Goal: Task Accomplishment & Management: Manage account settings

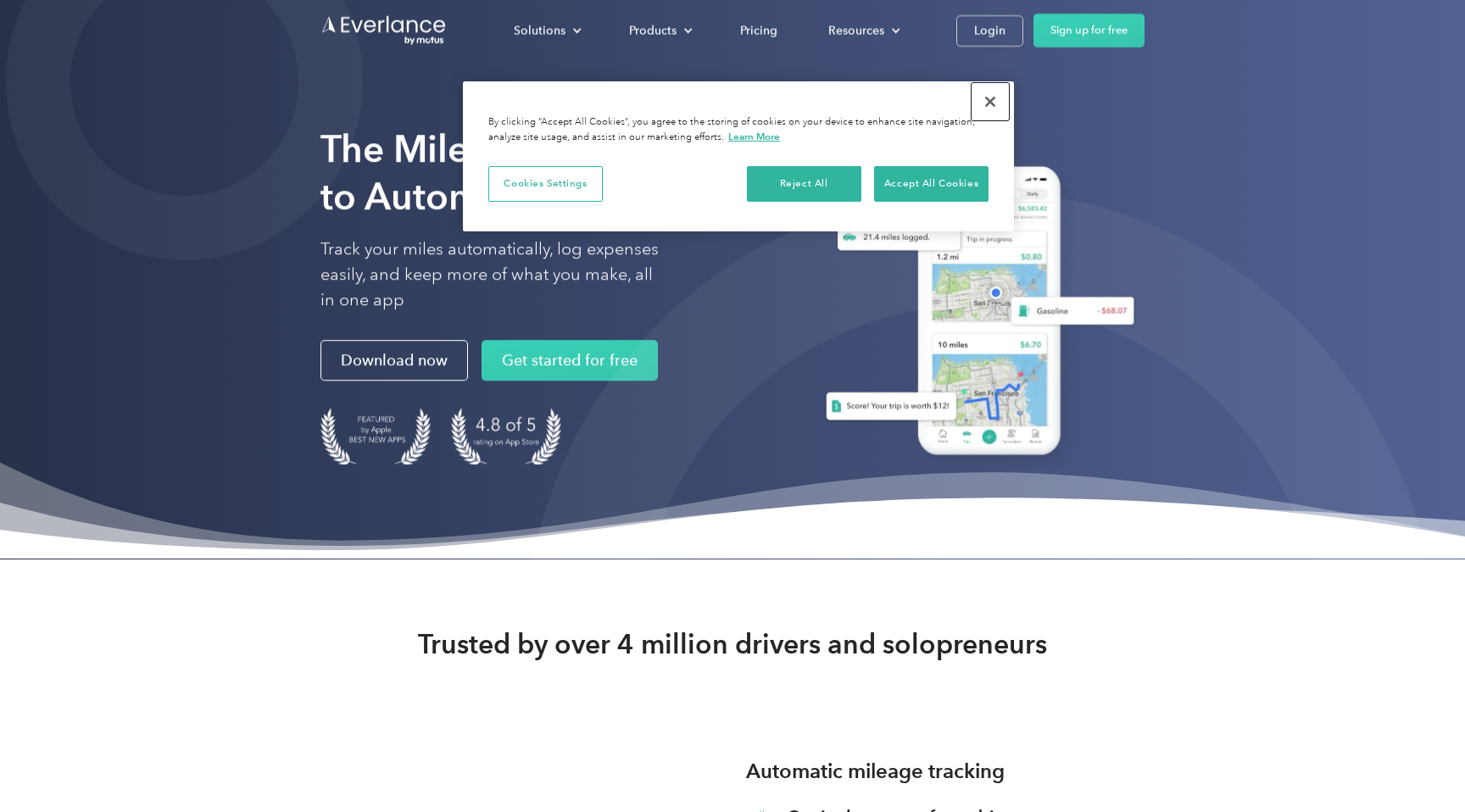
click at [987, 102] on button "Close" at bounding box center [991, 101] width 37 height 37
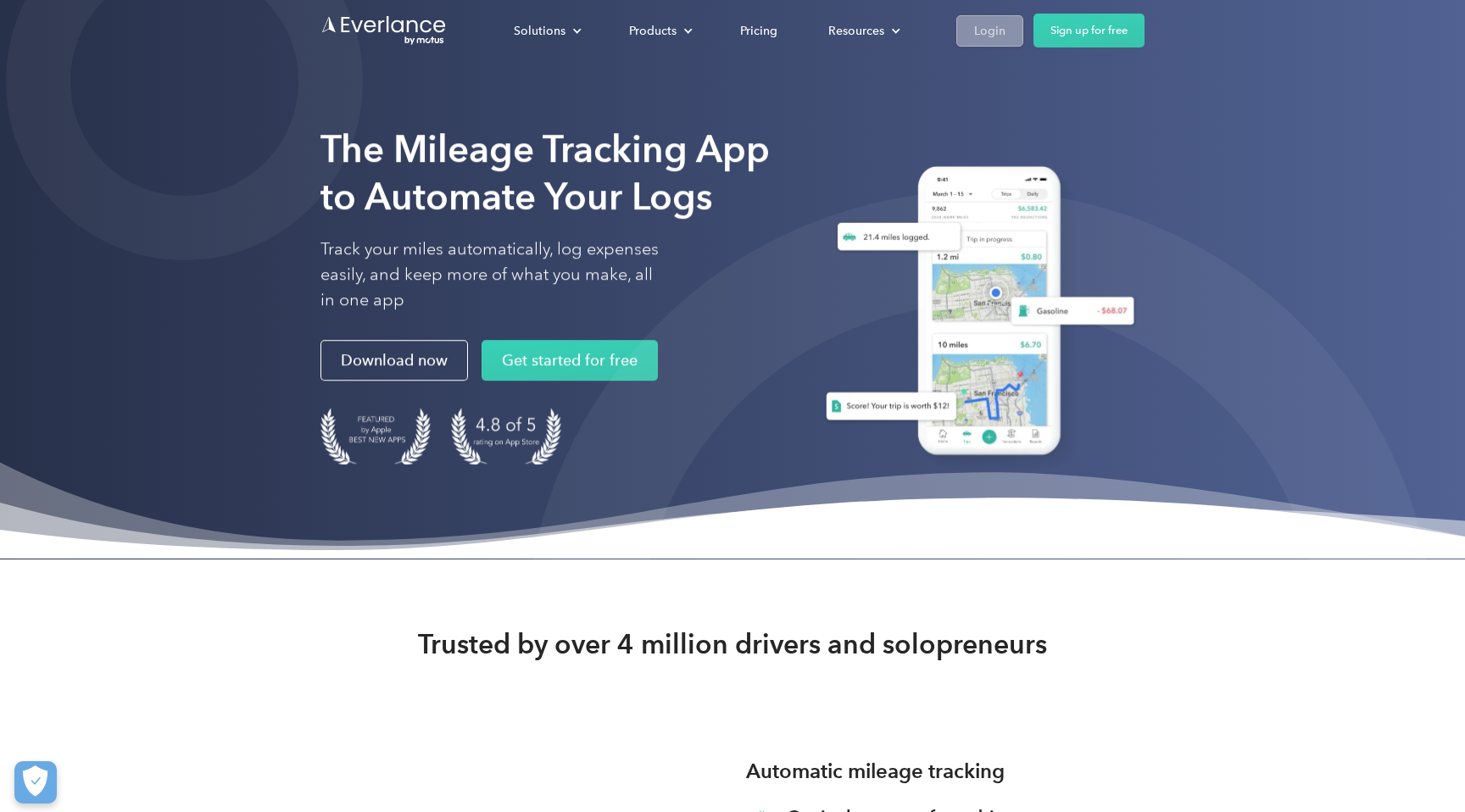
click at [1012, 26] on link "Login" at bounding box center [990, 31] width 67 height 32
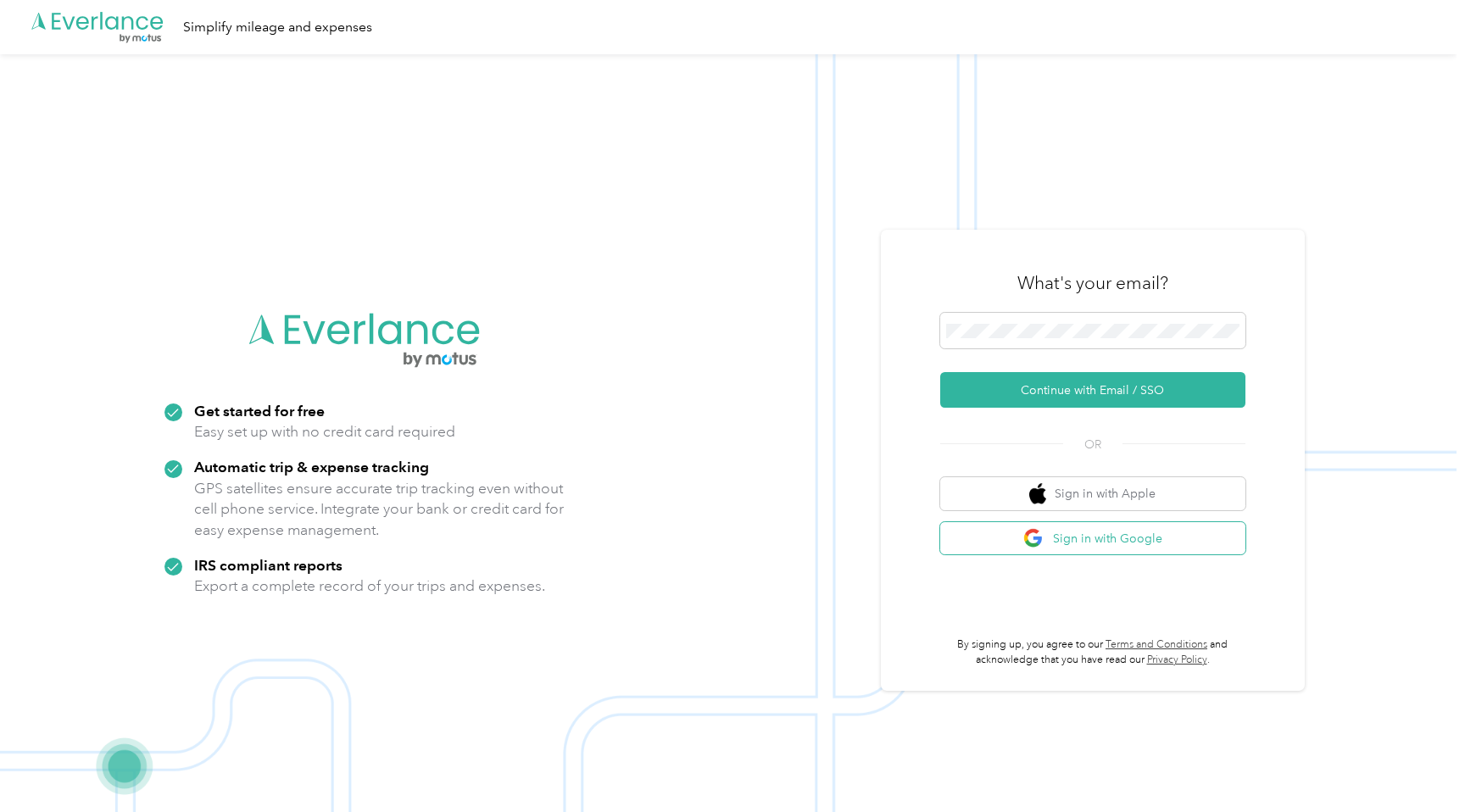
click at [1030, 540] on button "Sign in with Google" at bounding box center [1093, 539] width 305 height 33
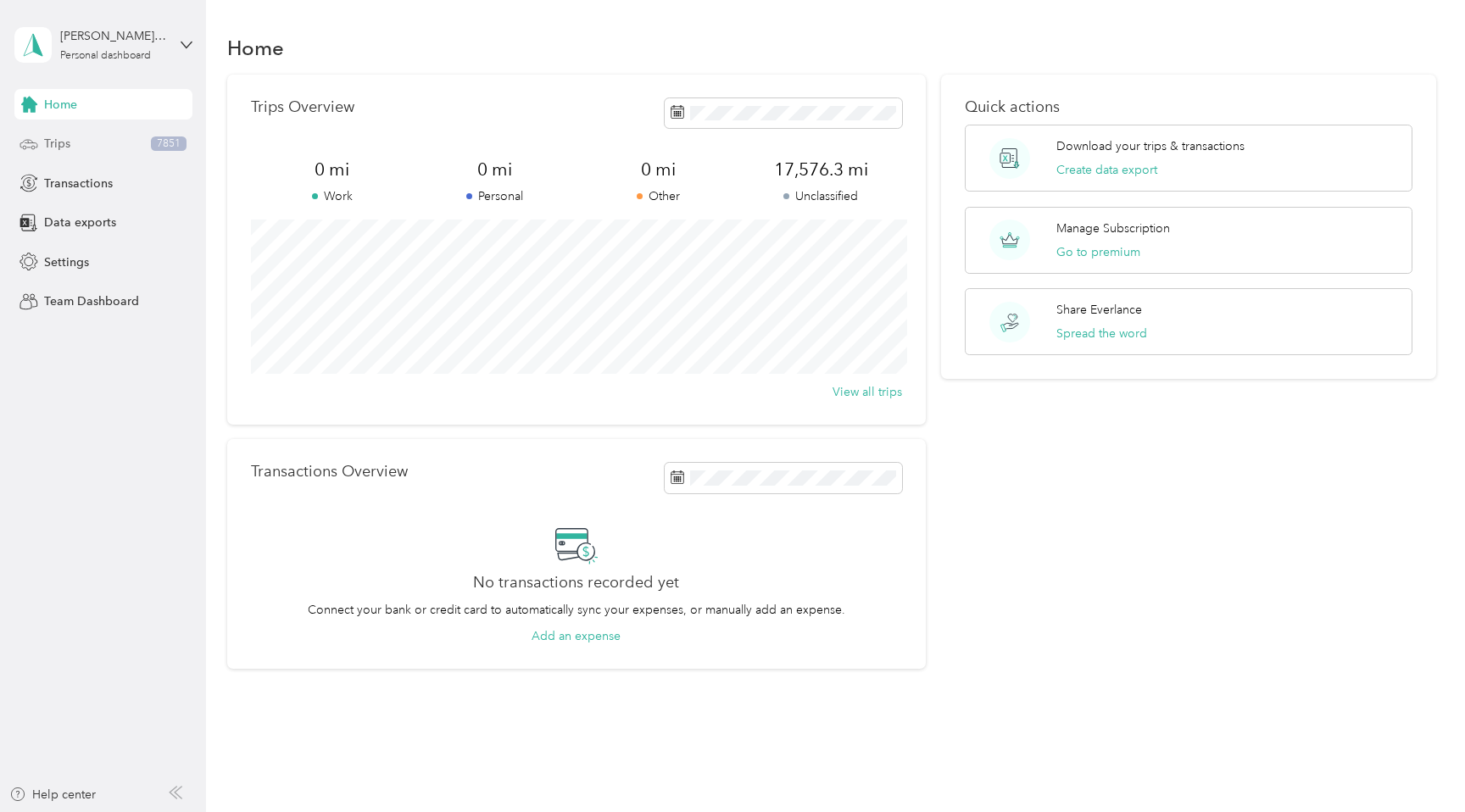
click at [122, 142] on div "Trips 7851" at bounding box center [102, 144] width 178 height 31
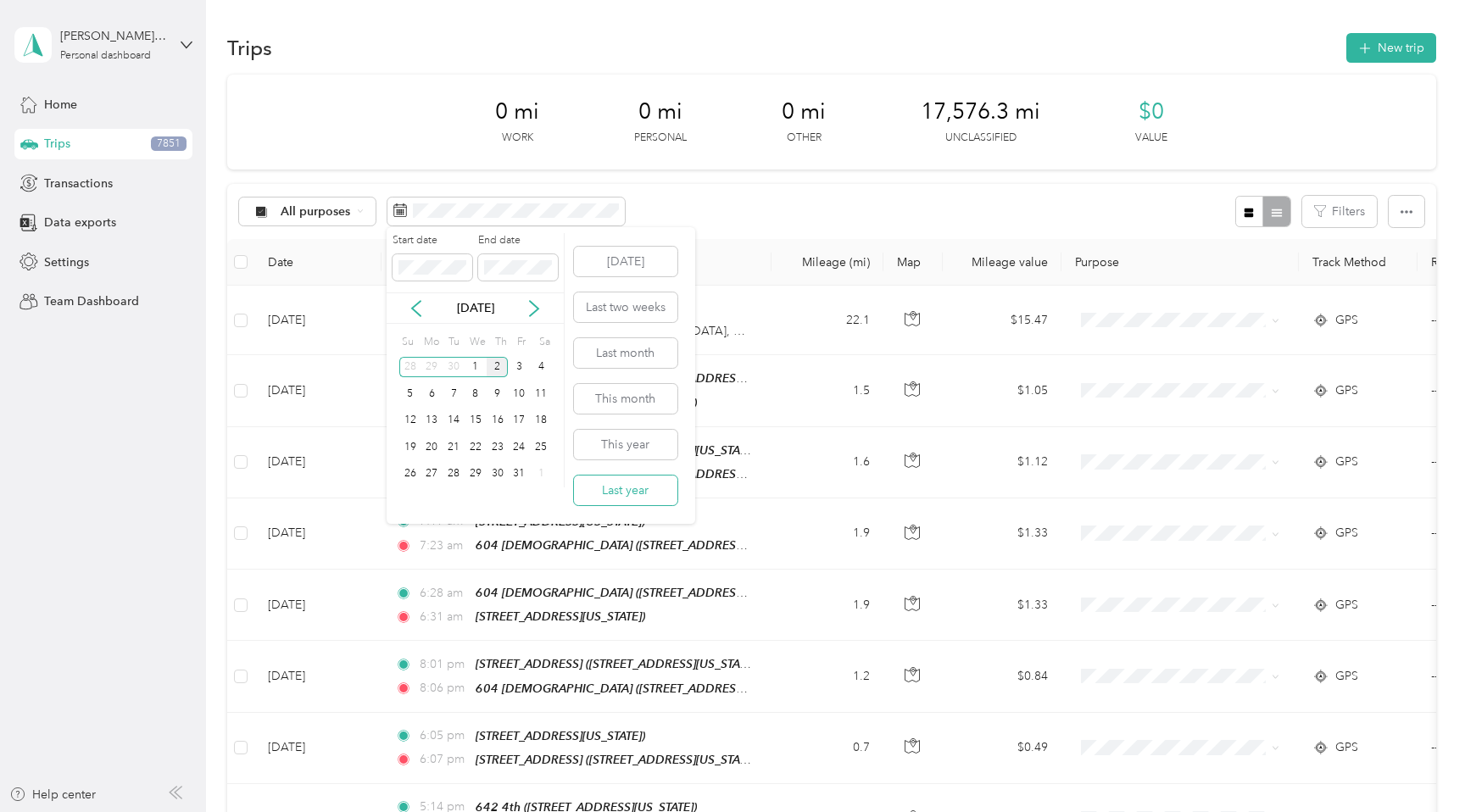
click at [629, 492] on button "Last year" at bounding box center [625, 490] width 103 height 30
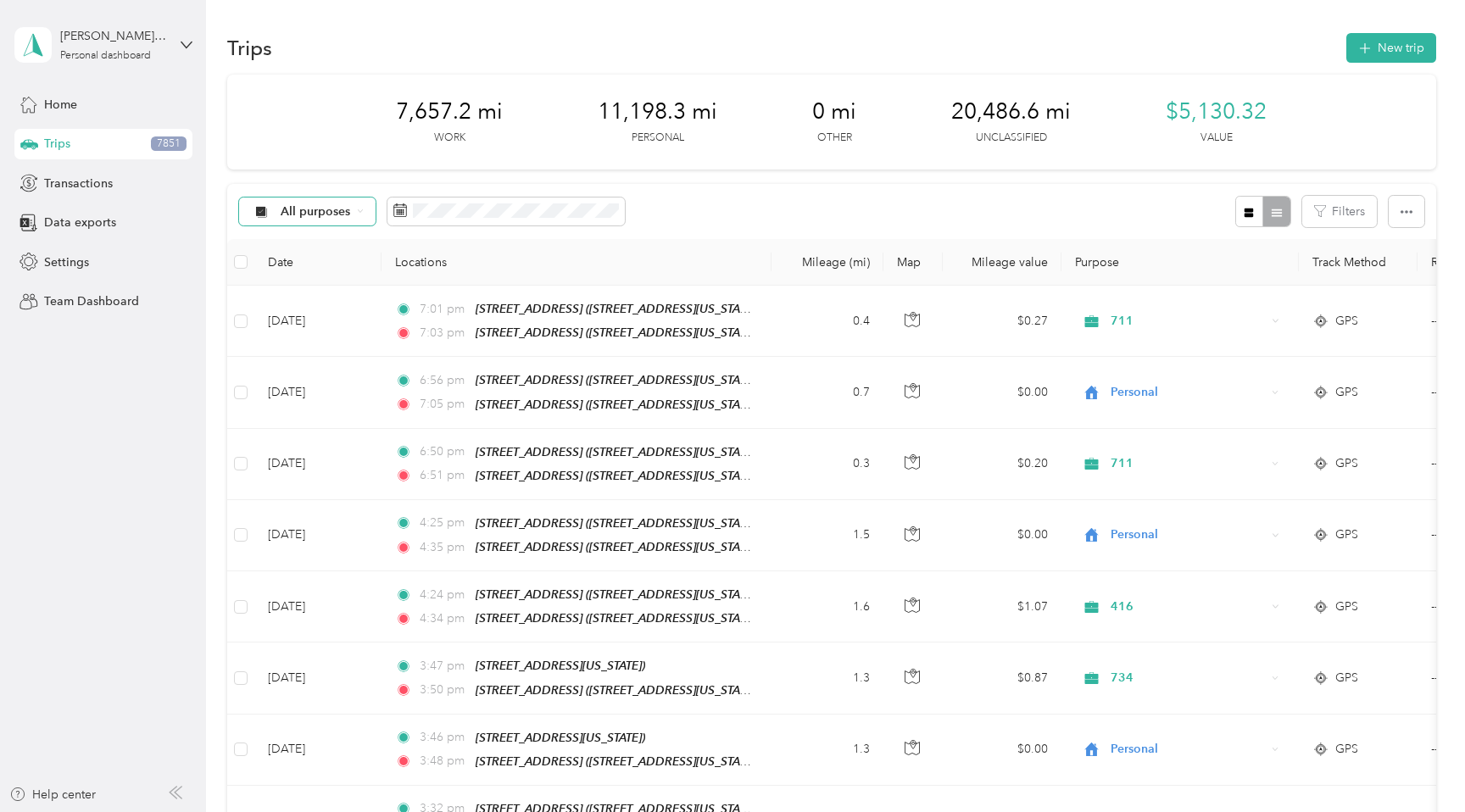
click at [358, 216] on div "All purposes" at bounding box center [308, 211] width 138 height 29
click at [330, 276] on li "Unclassified" at bounding box center [307, 272] width 136 height 30
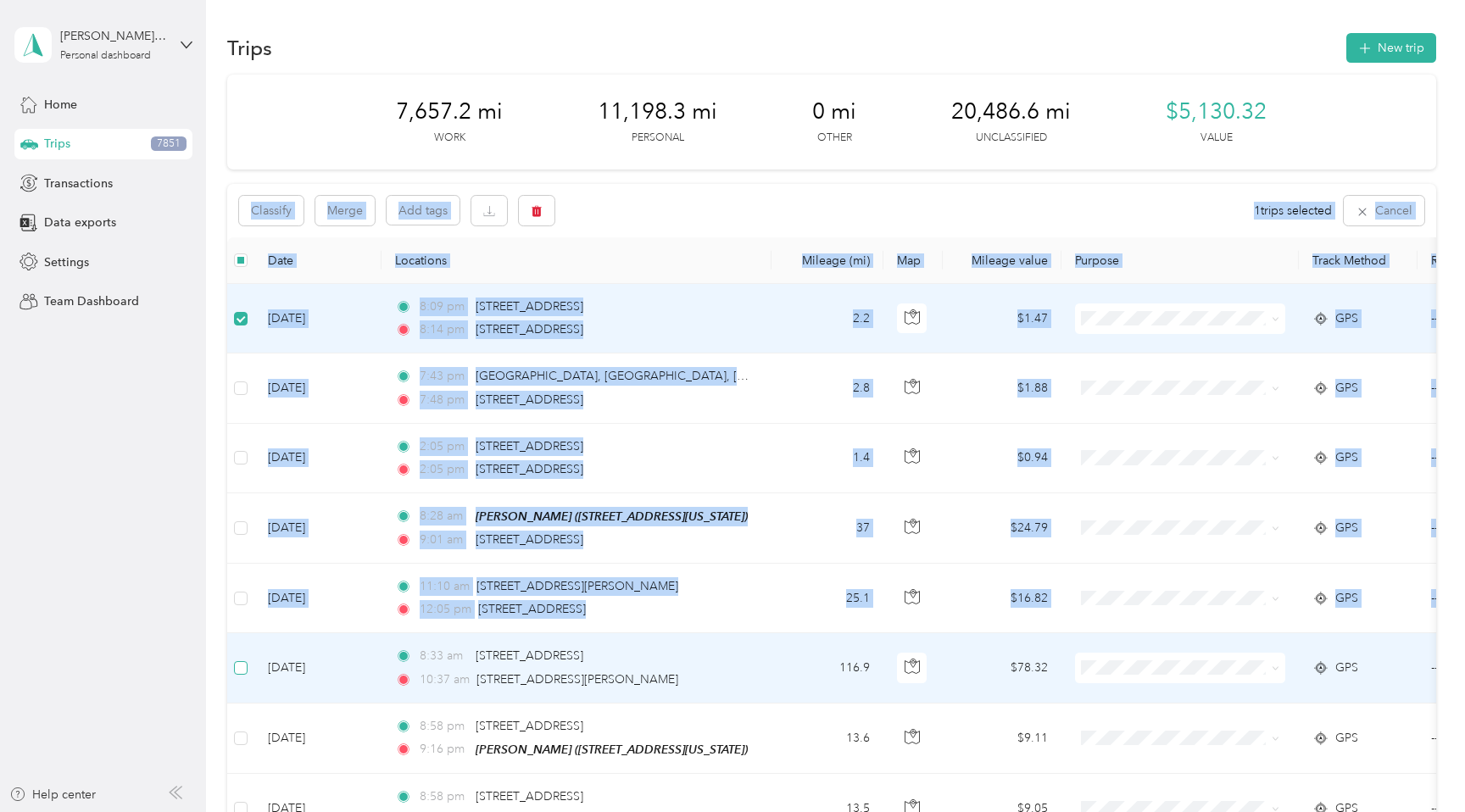
click at [238, 675] on label at bounding box center [241, 668] width 14 height 19
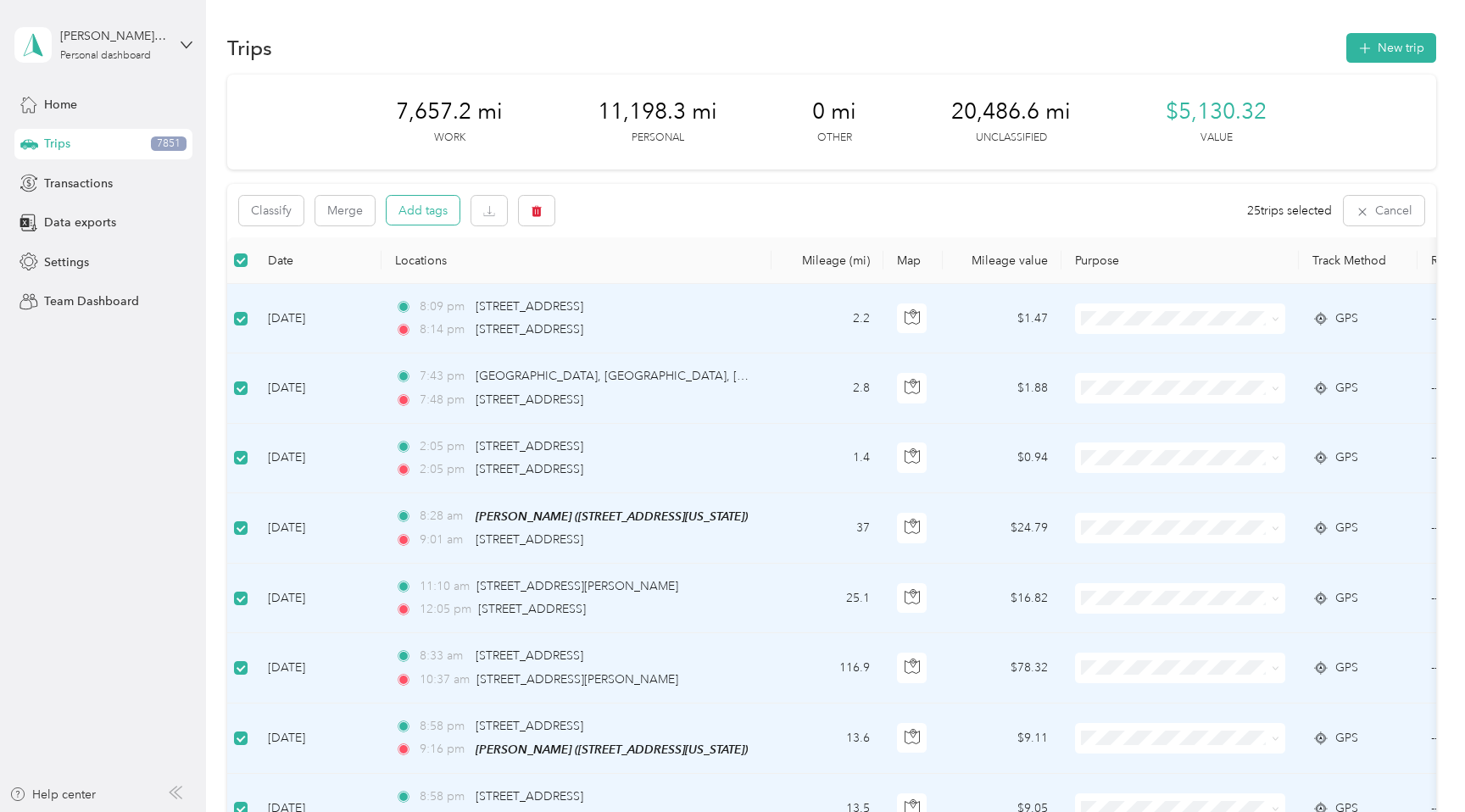
click at [423, 216] on button "Add tags" at bounding box center [423, 210] width 73 height 29
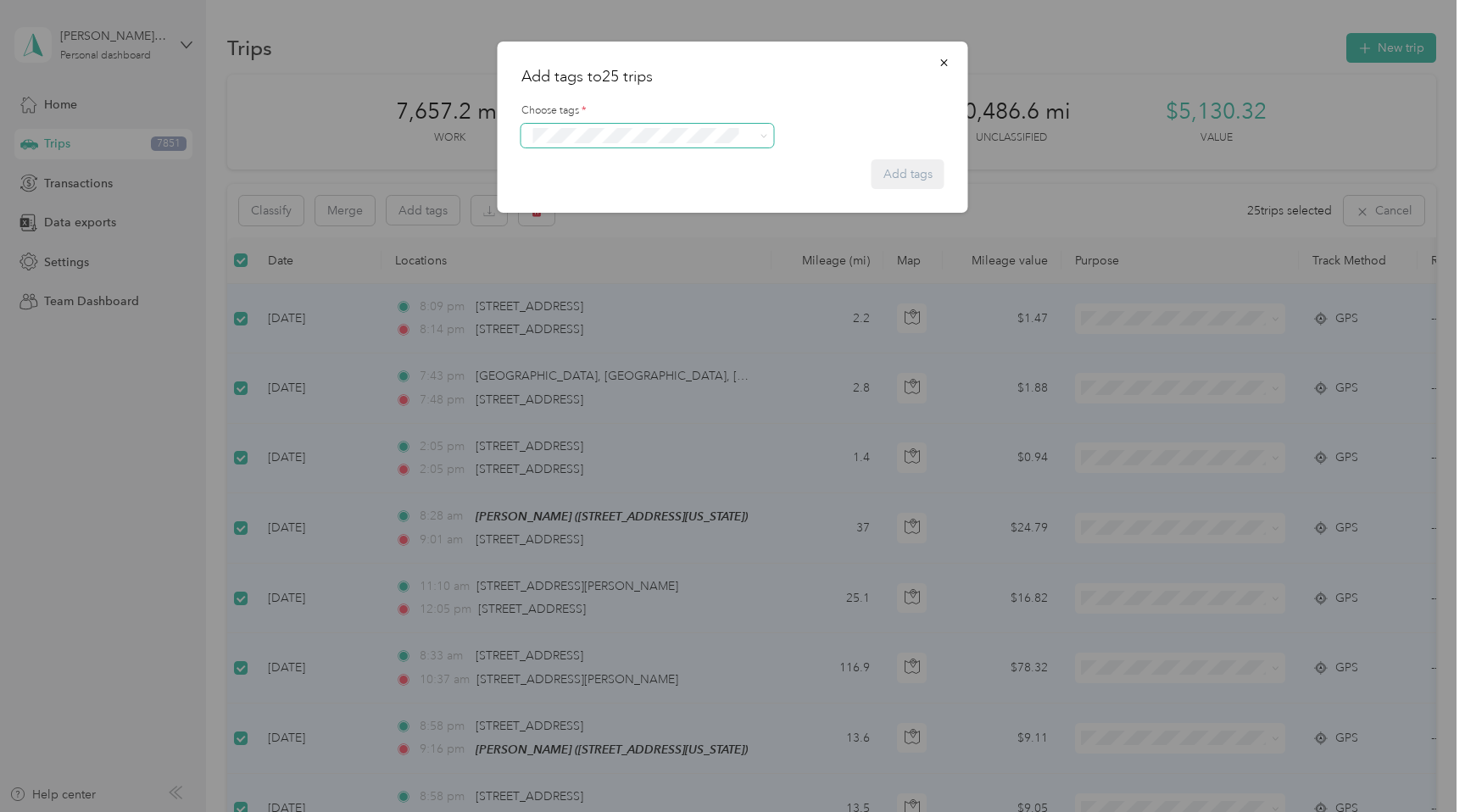
click at [609, 143] on span at bounding box center [636, 136] width 218 height 18
click at [952, 59] on button "button" at bounding box center [944, 62] width 35 height 30
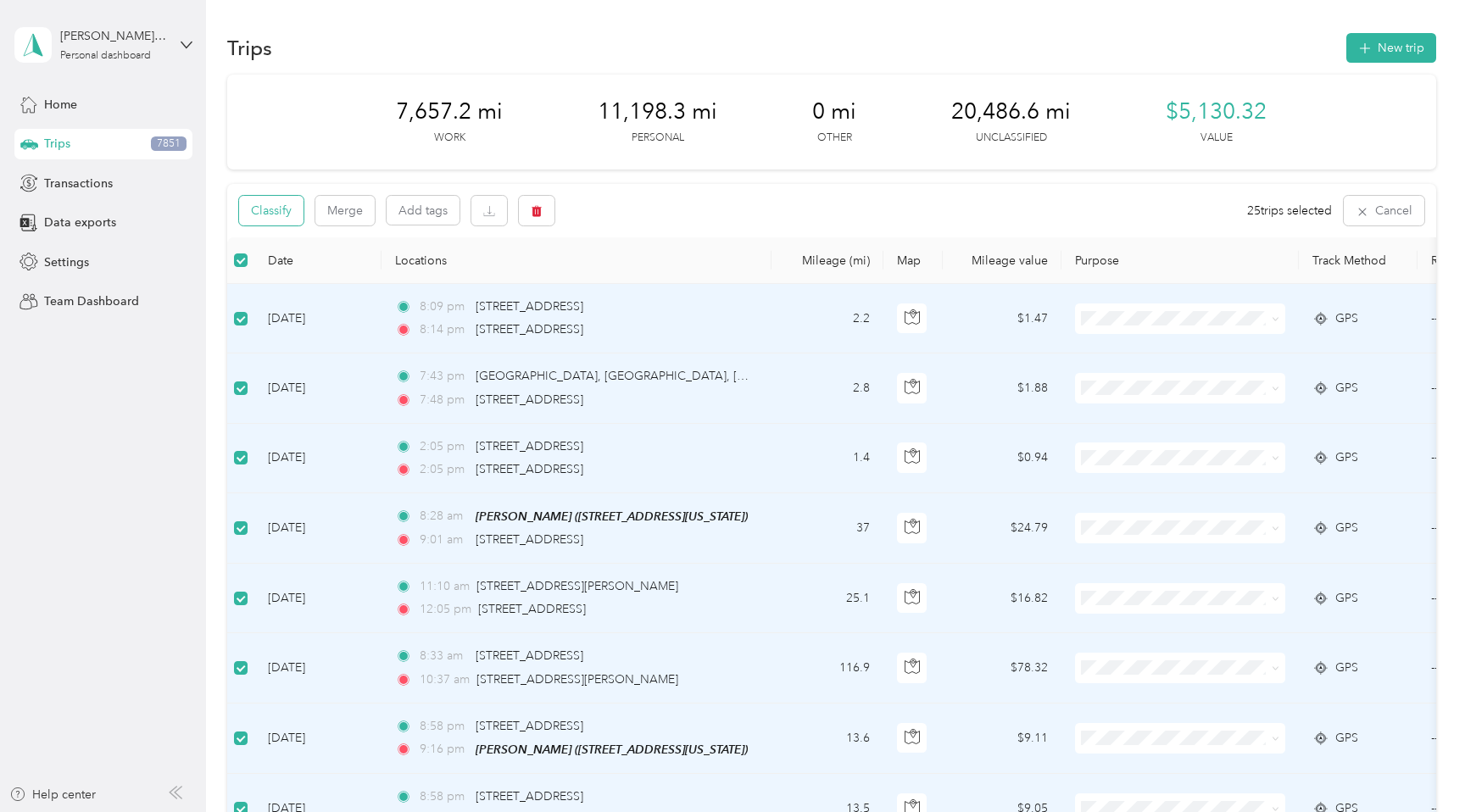
click at [285, 211] on button "Classify" at bounding box center [271, 211] width 64 height 30
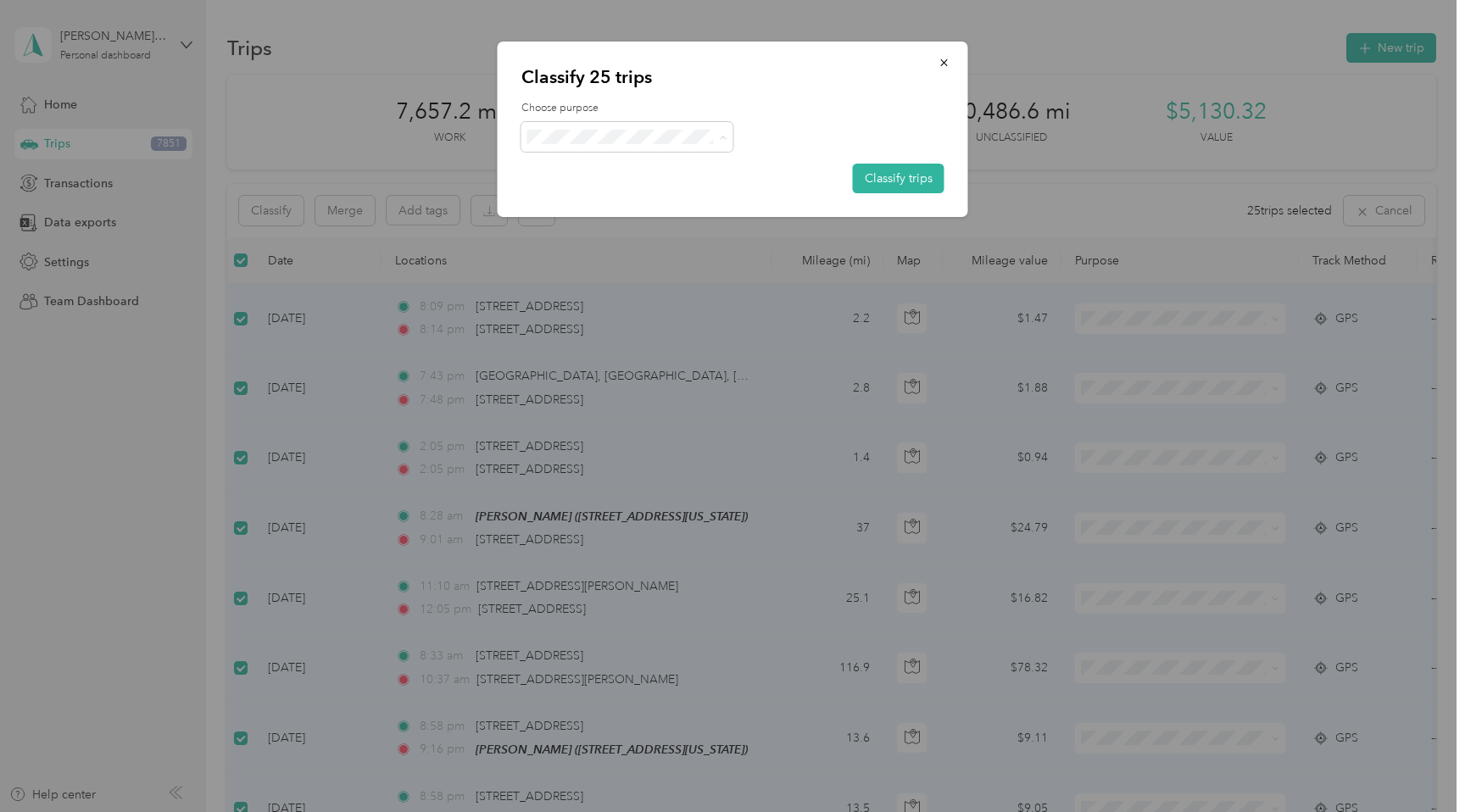
click at [590, 194] on span "Personal" at bounding box center [642, 197] width 158 height 18
click at [884, 169] on button "Classify trips" at bounding box center [899, 179] width 91 height 30
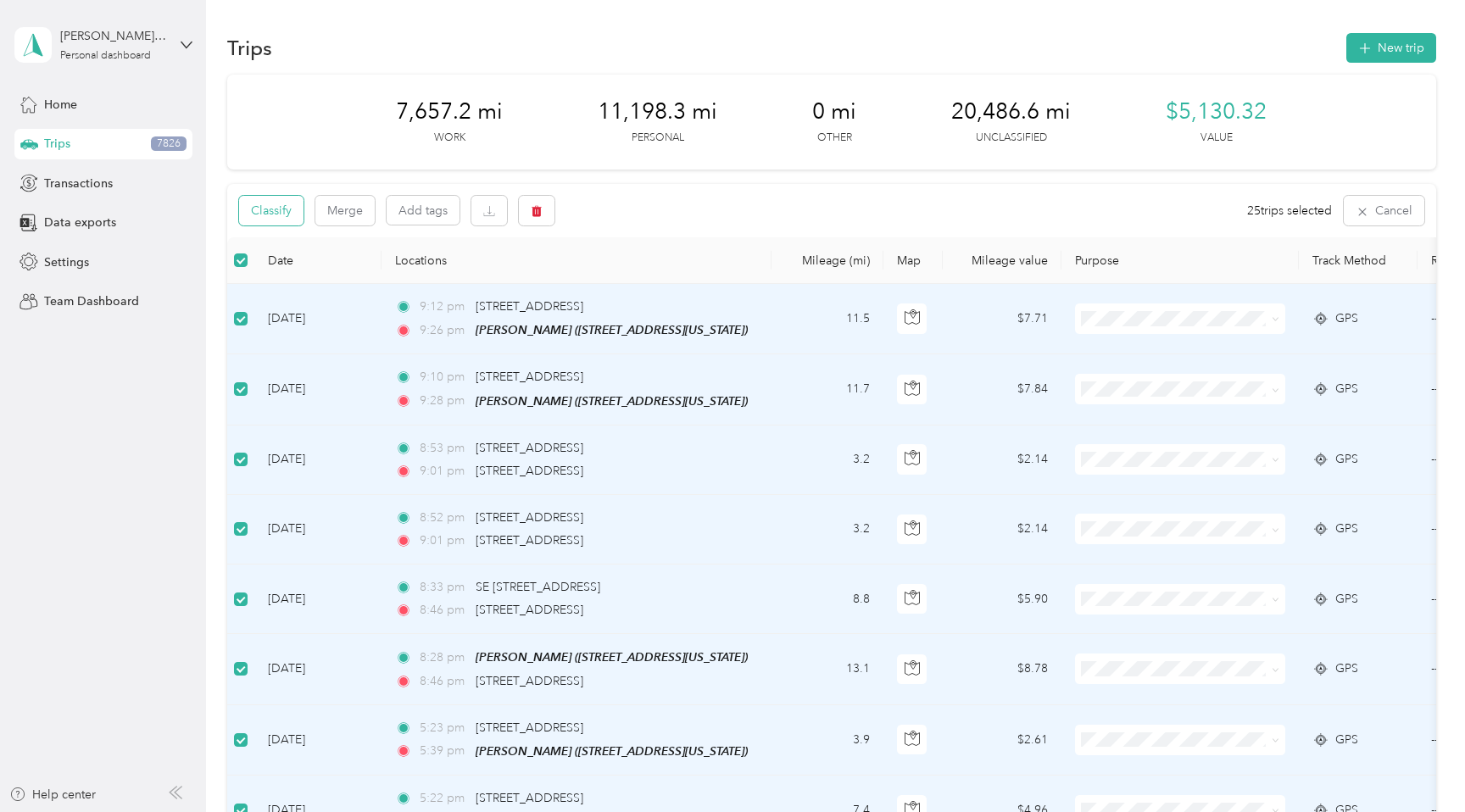
click at [279, 213] on button "Classify" at bounding box center [271, 211] width 64 height 30
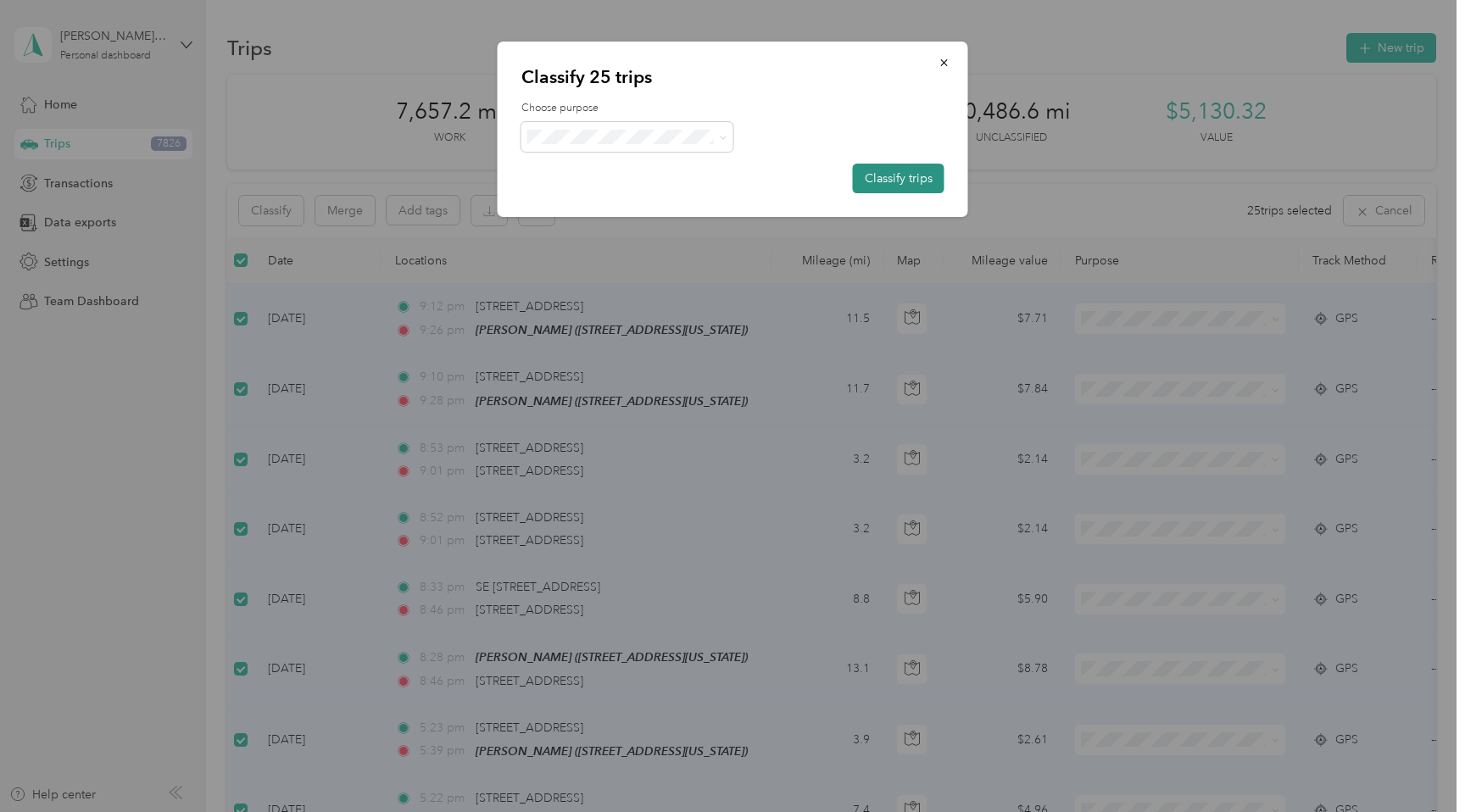
click at [879, 172] on button "Classify trips" at bounding box center [899, 179] width 91 height 30
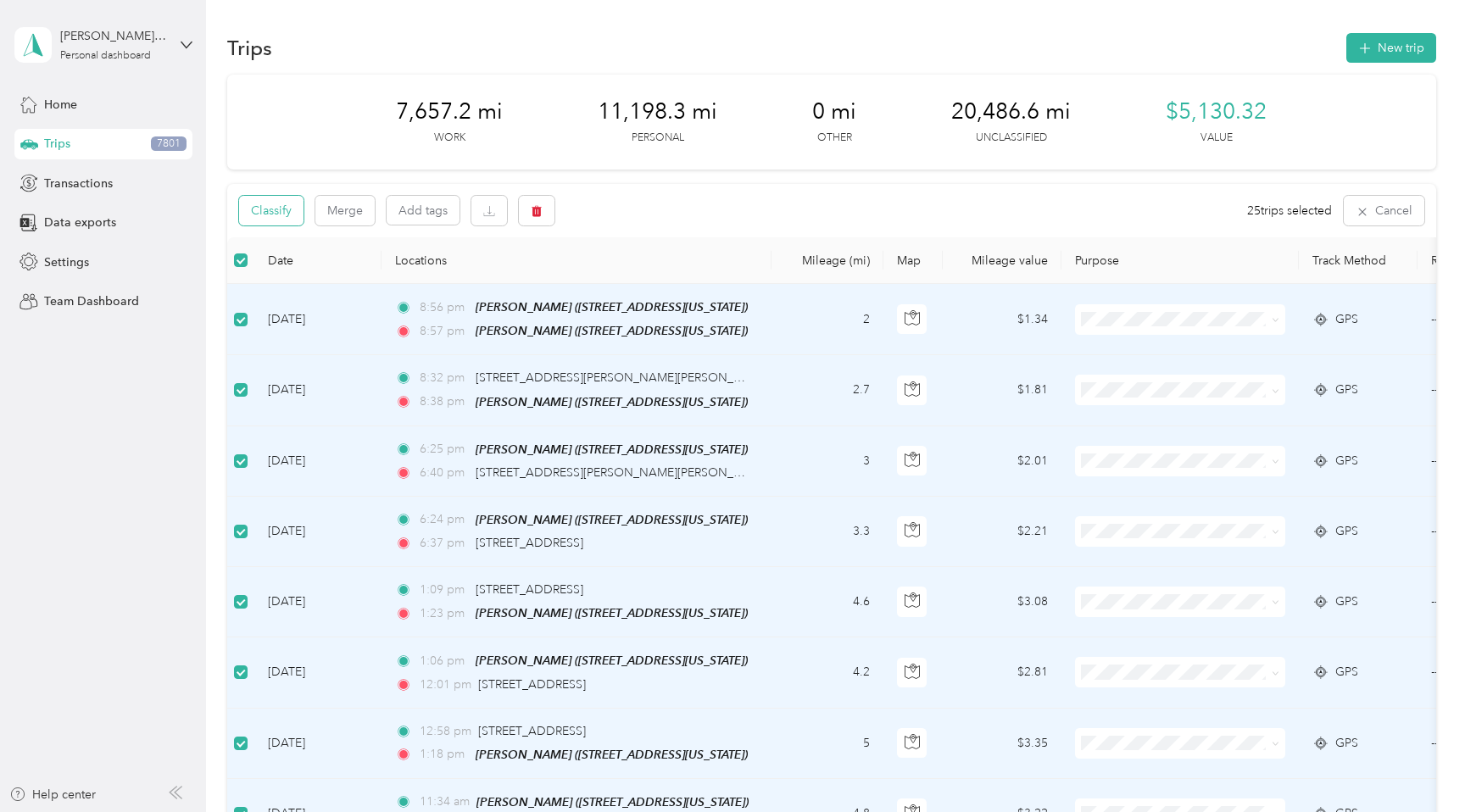
click at [280, 211] on button "Classify" at bounding box center [271, 211] width 64 height 30
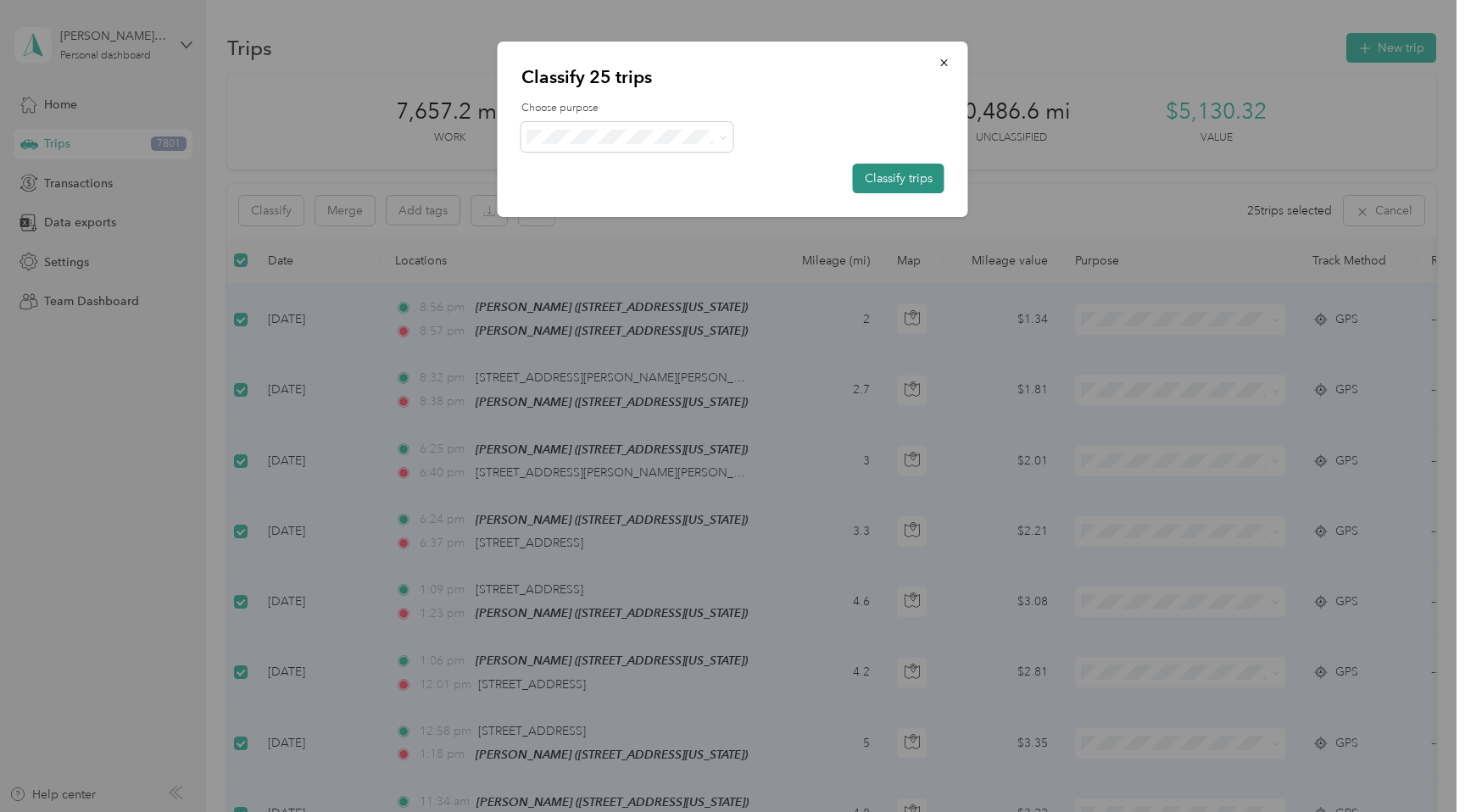
click at [915, 172] on button "Classify trips" at bounding box center [899, 179] width 91 height 30
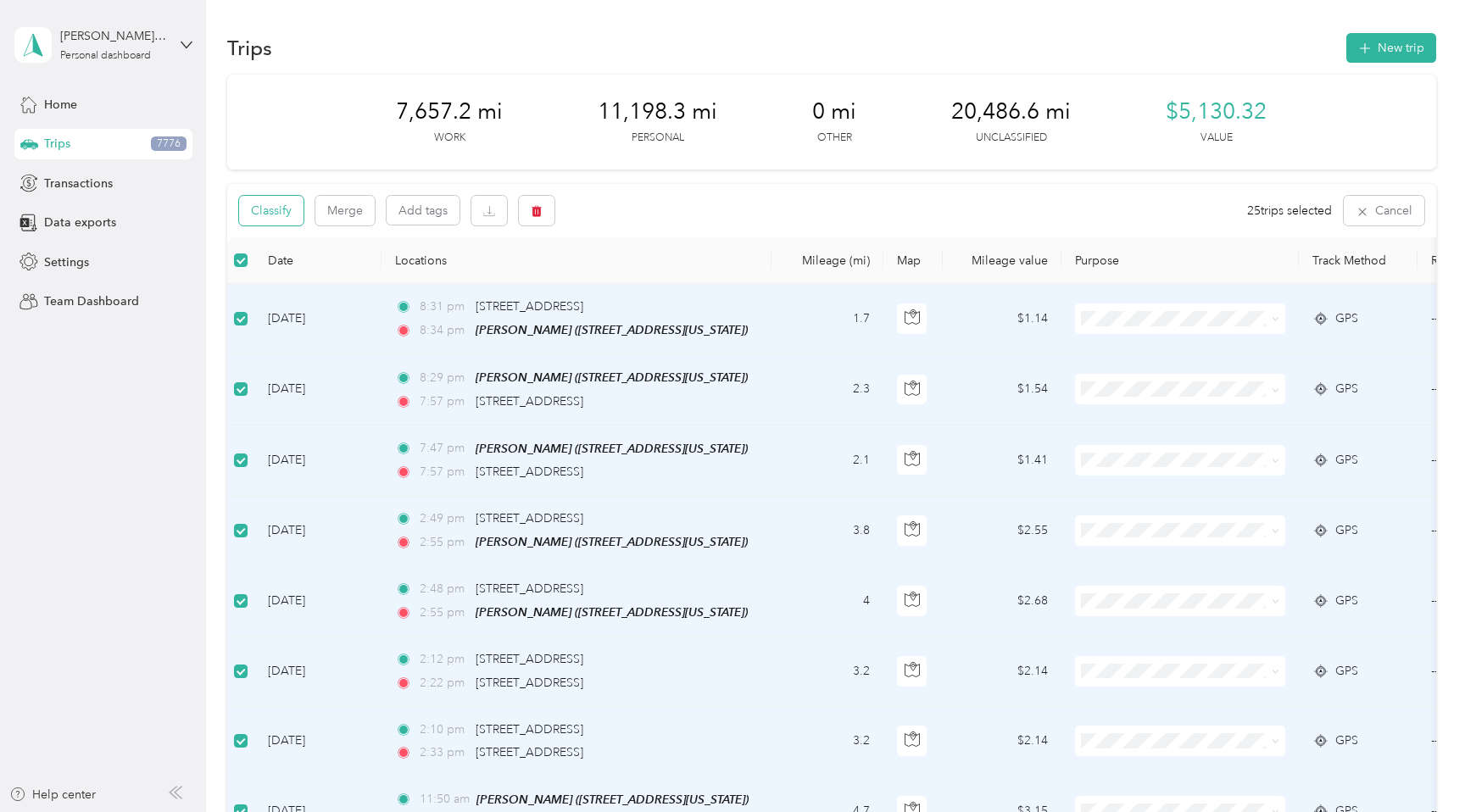
click at [281, 217] on button "Classify" at bounding box center [271, 211] width 64 height 30
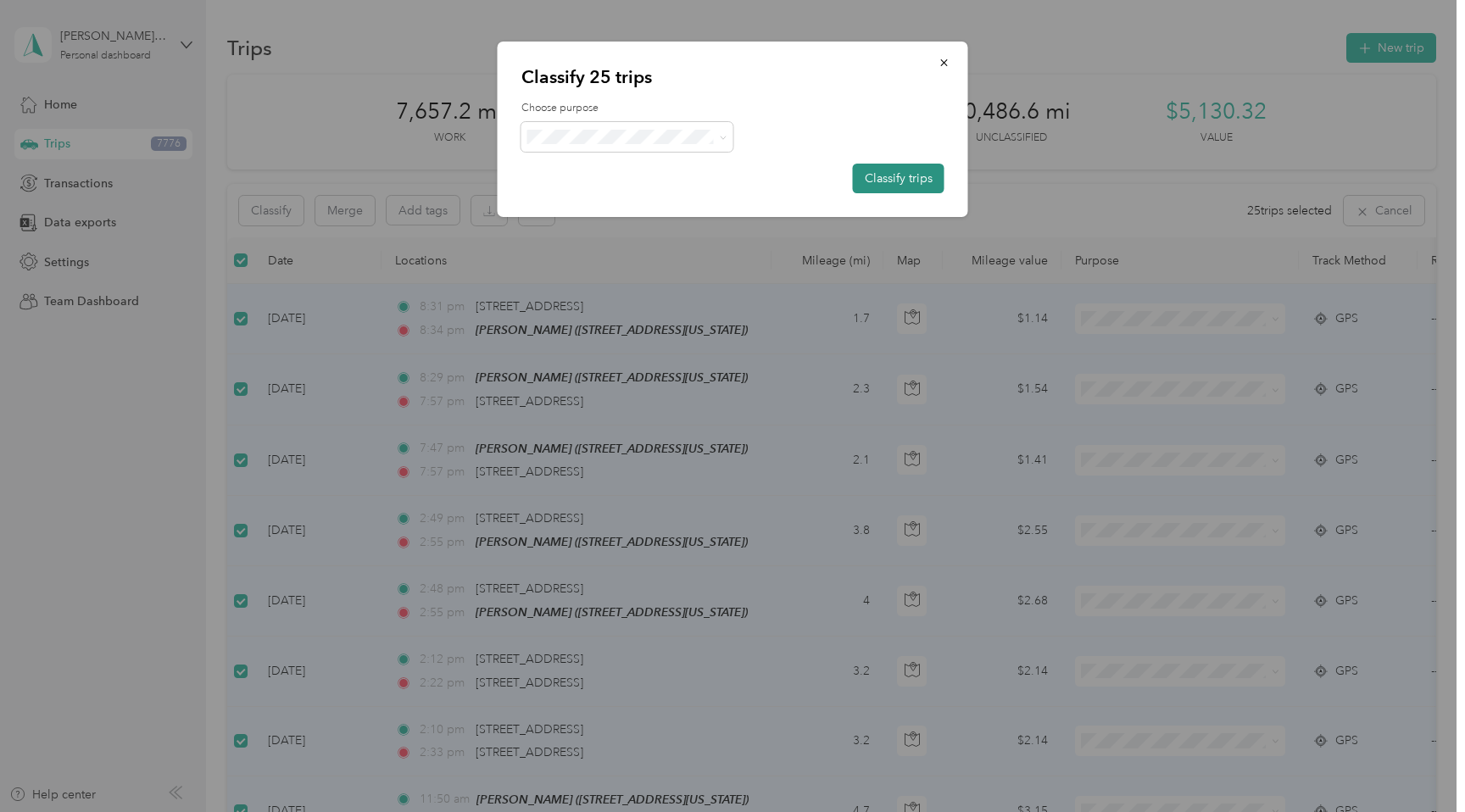
click at [898, 178] on button "Classify trips" at bounding box center [899, 179] width 91 height 30
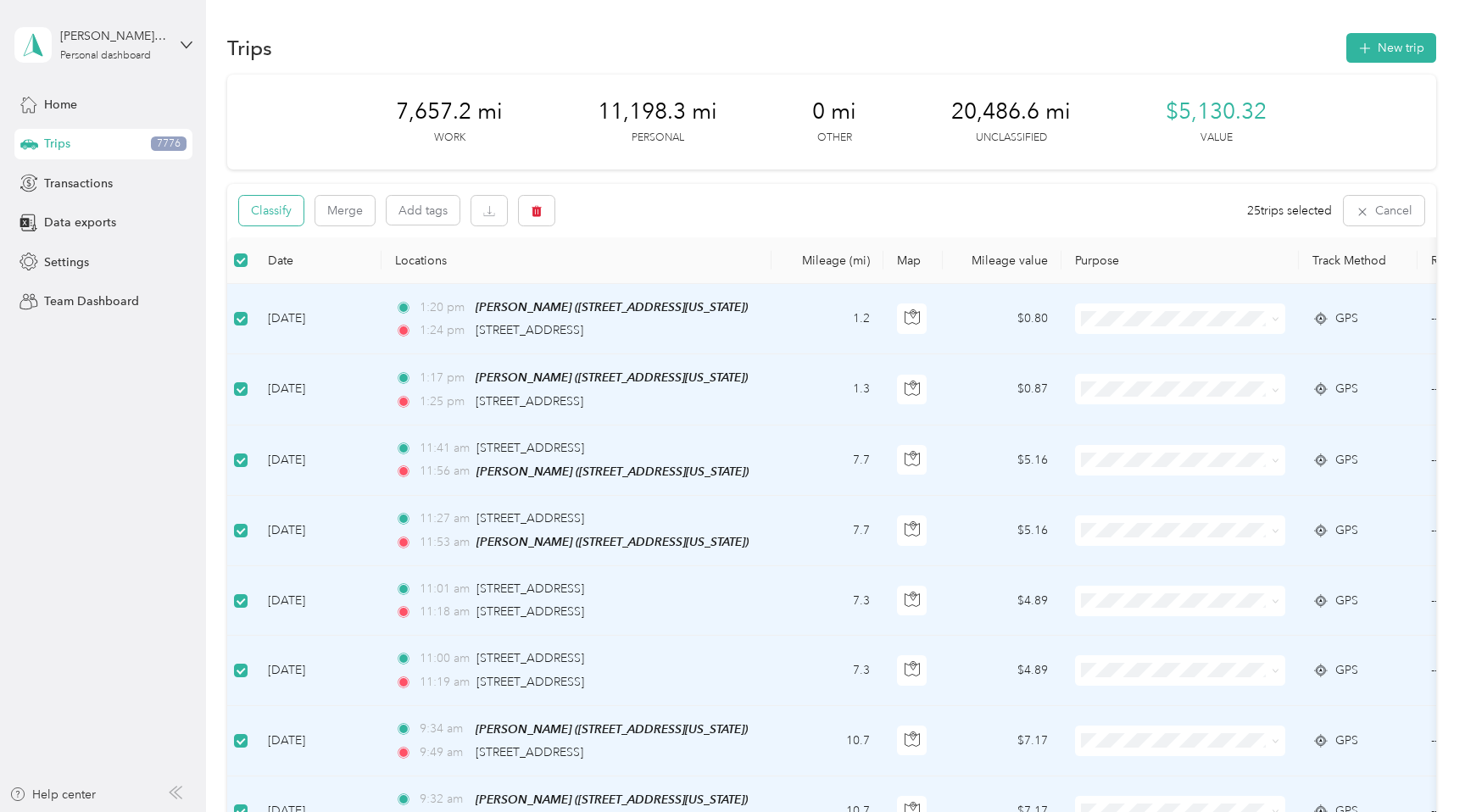
click at [283, 220] on button "Classify" at bounding box center [271, 211] width 64 height 30
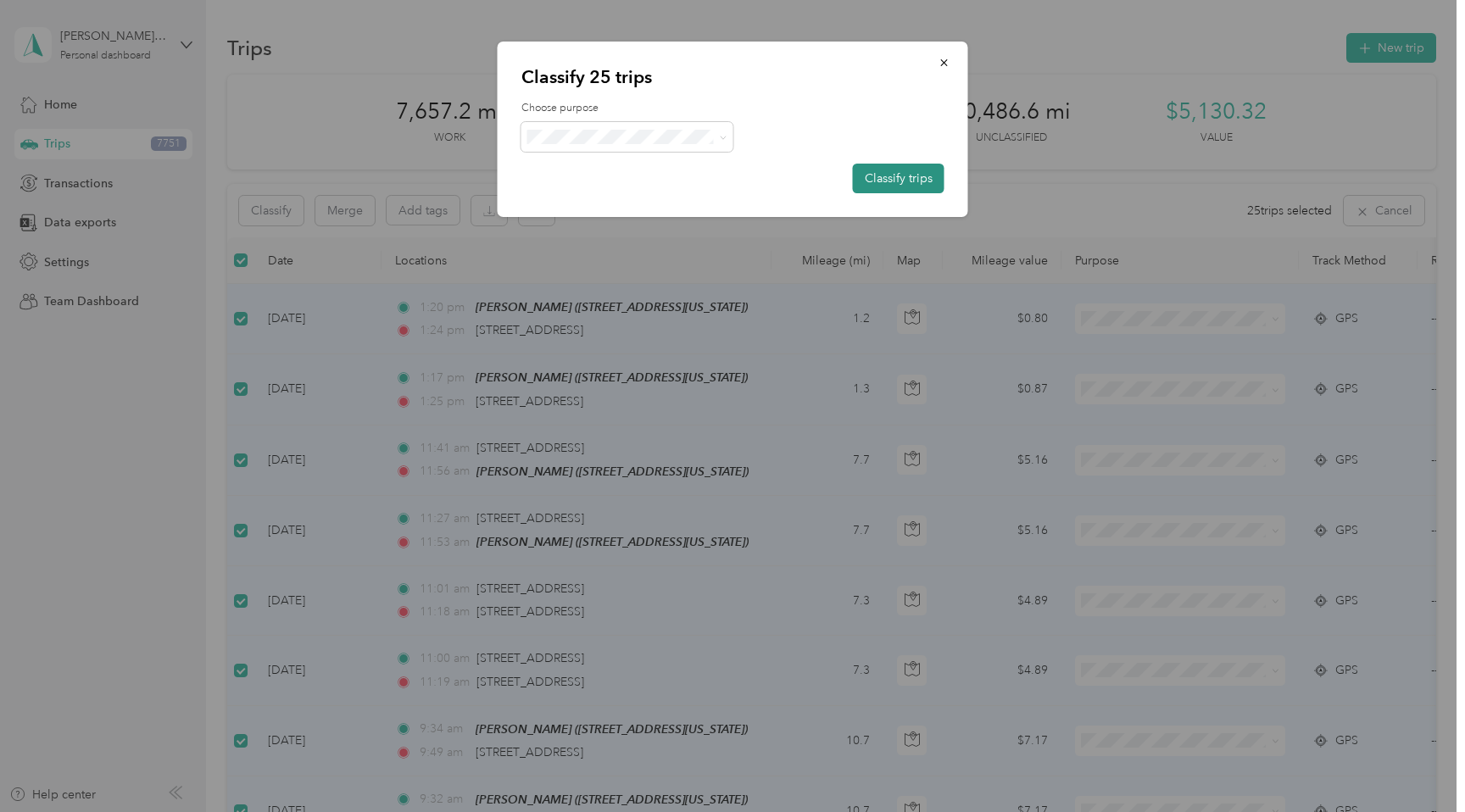
click at [904, 166] on button "Classify trips" at bounding box center [899, 179] width 91 height 30
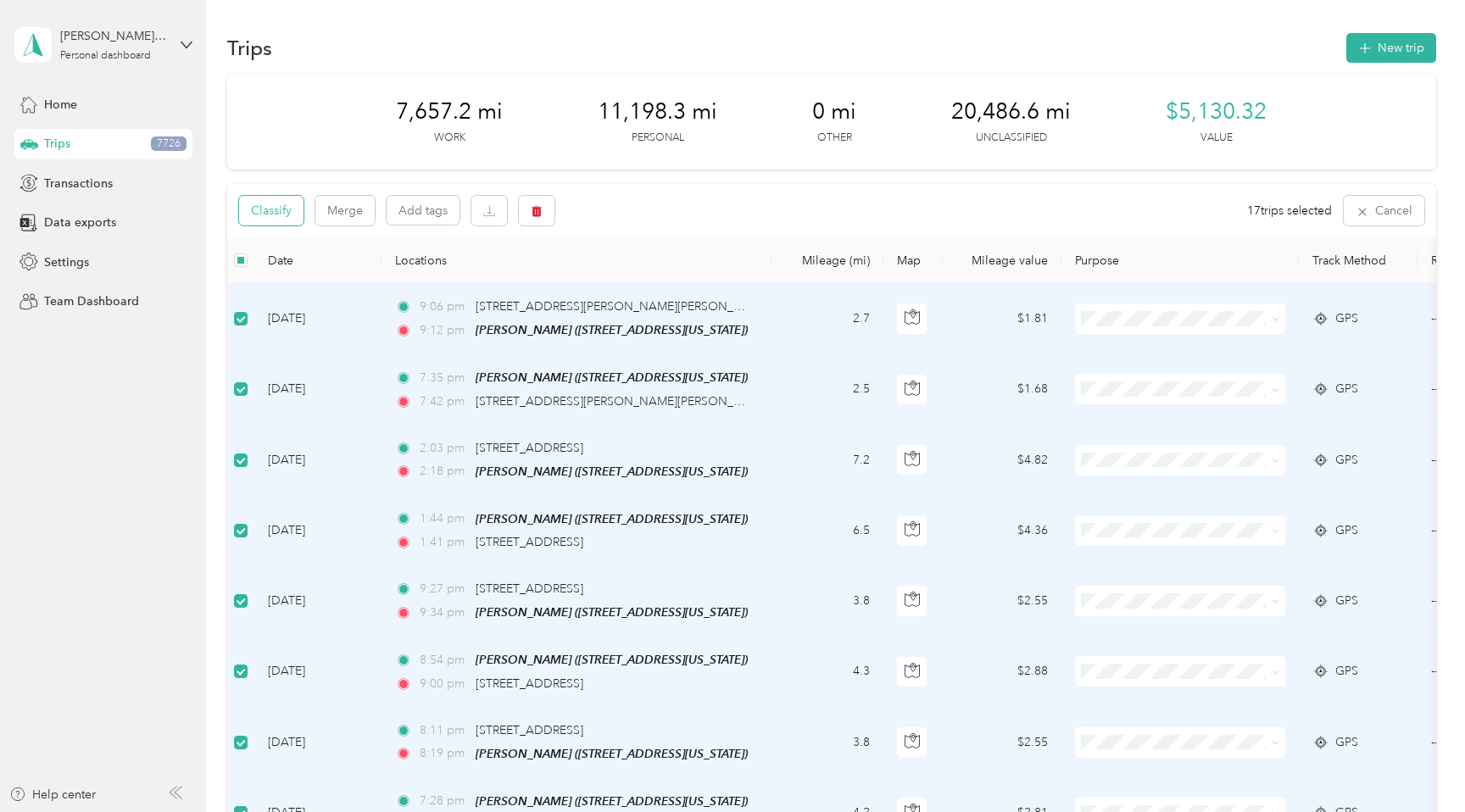
click at [279, 220] on button "Classify" at bounding box center [271, 211] width 64 height 30
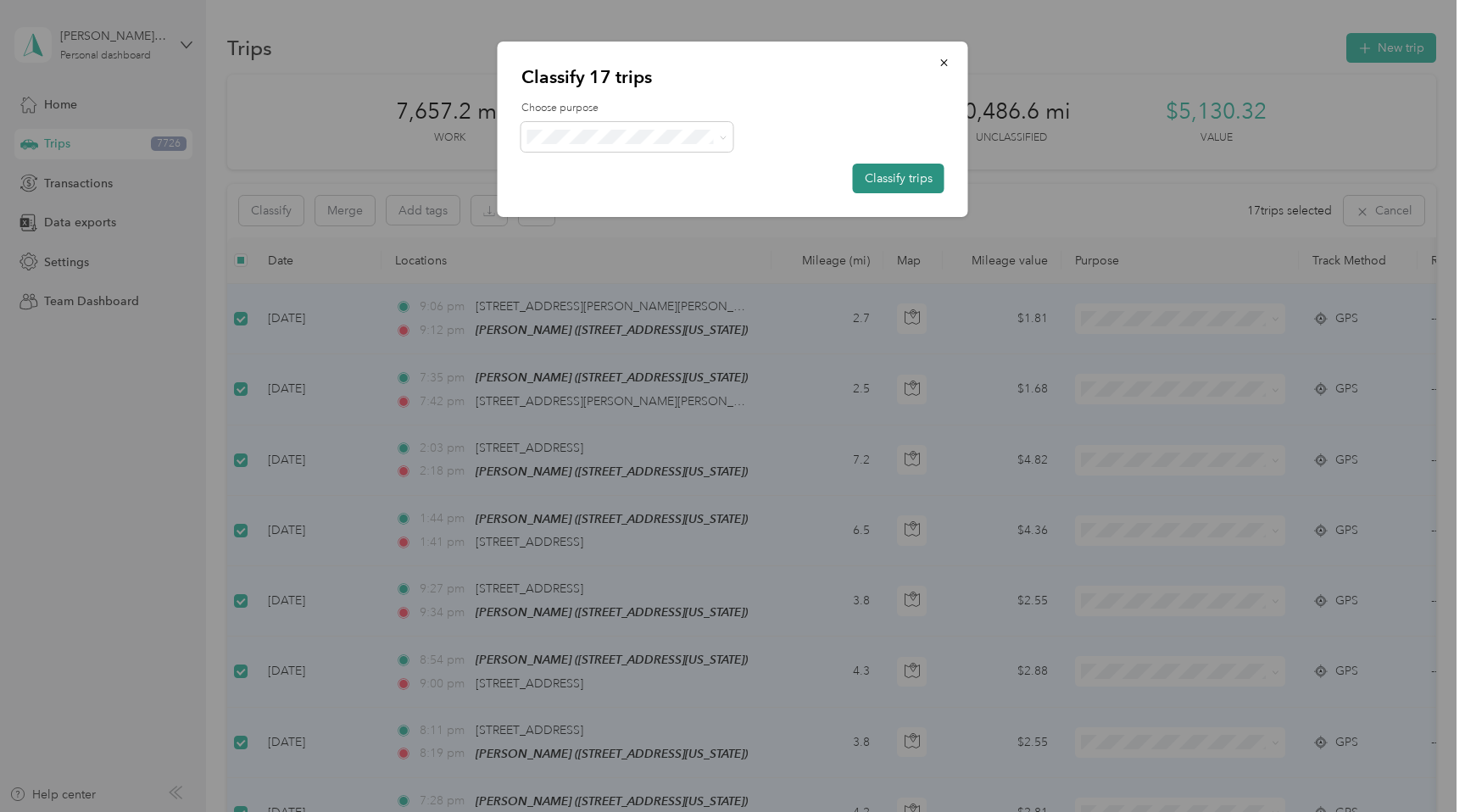
click at [889, 179] on button "Classify trips" at bounding box center [899, 179] width 91 height 30
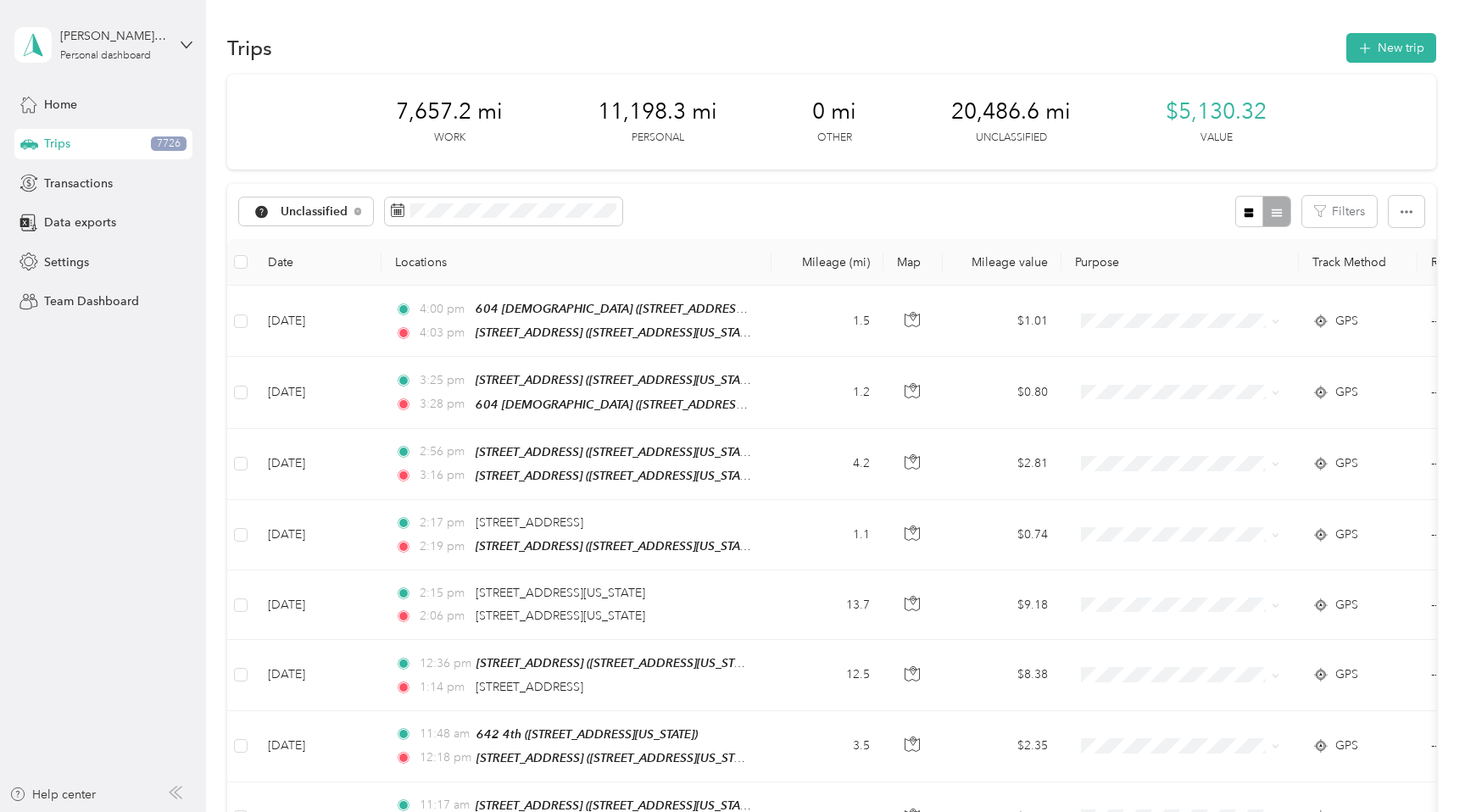
click at [283, 262] on th "Date" at bounding box center [317, 262] width 127 height 47
click at [286, 269] on th "Date" at bounding box center [317, 262] width 127 height 47
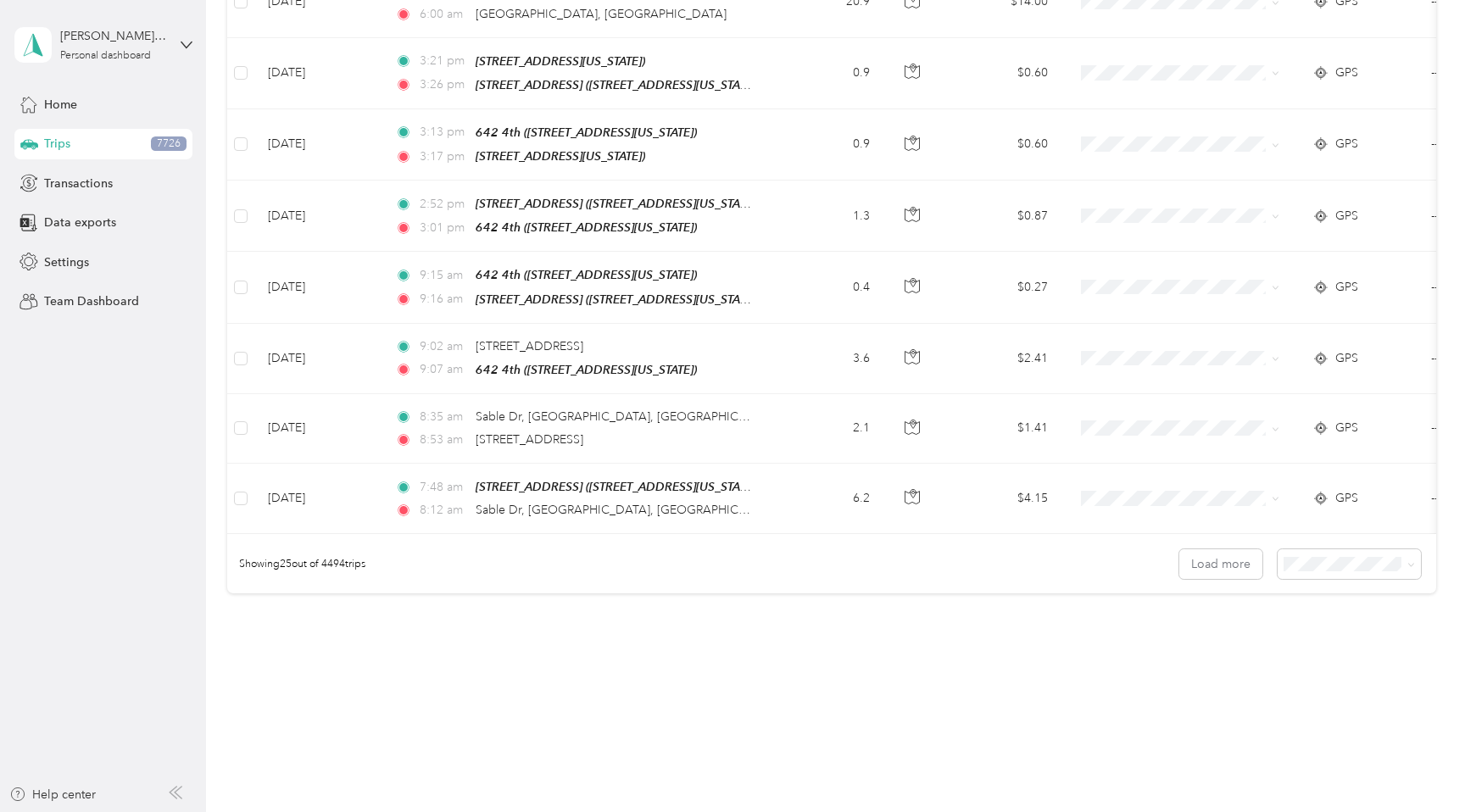
scroll to position [1525, 0]
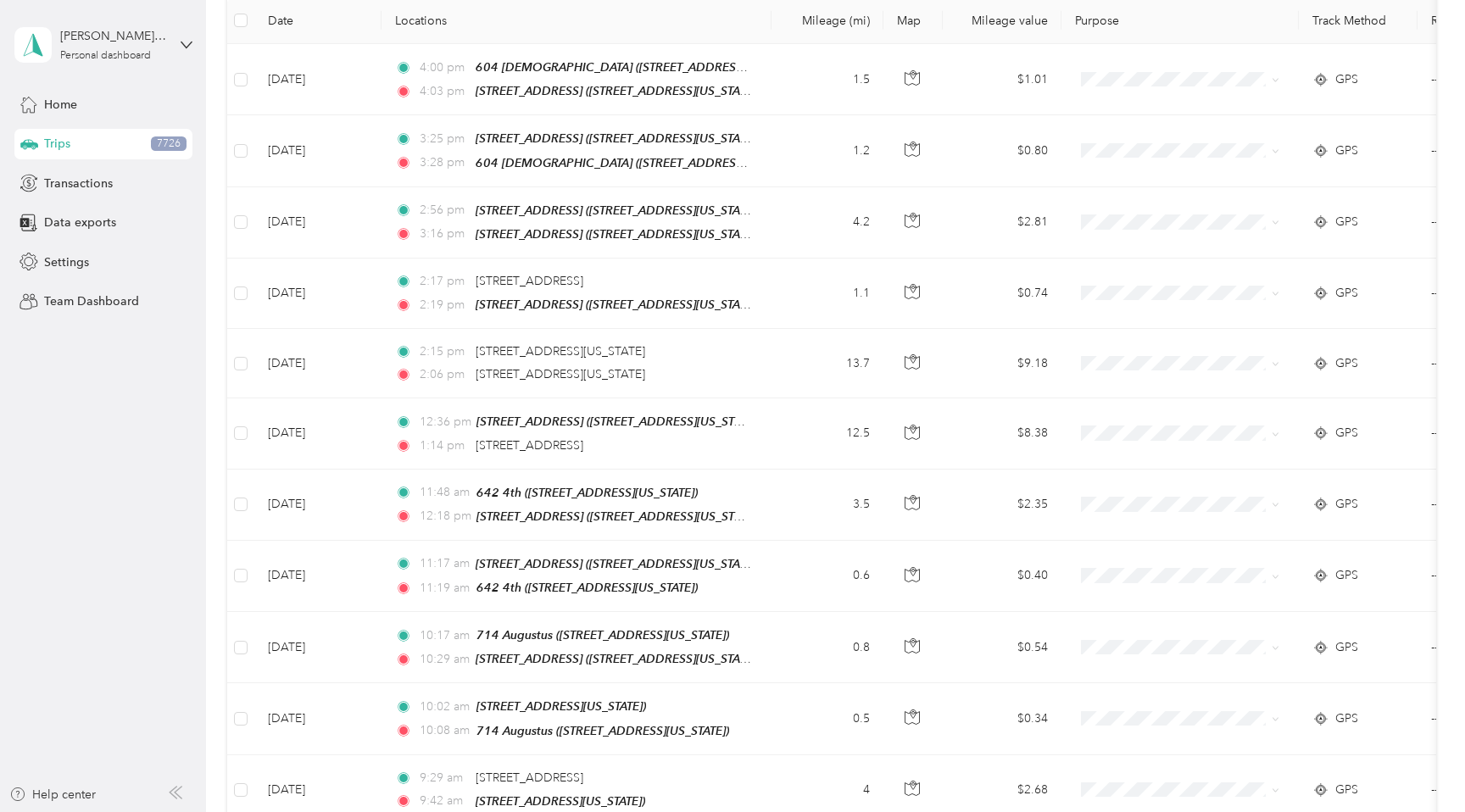
scroll to position [0, 0]
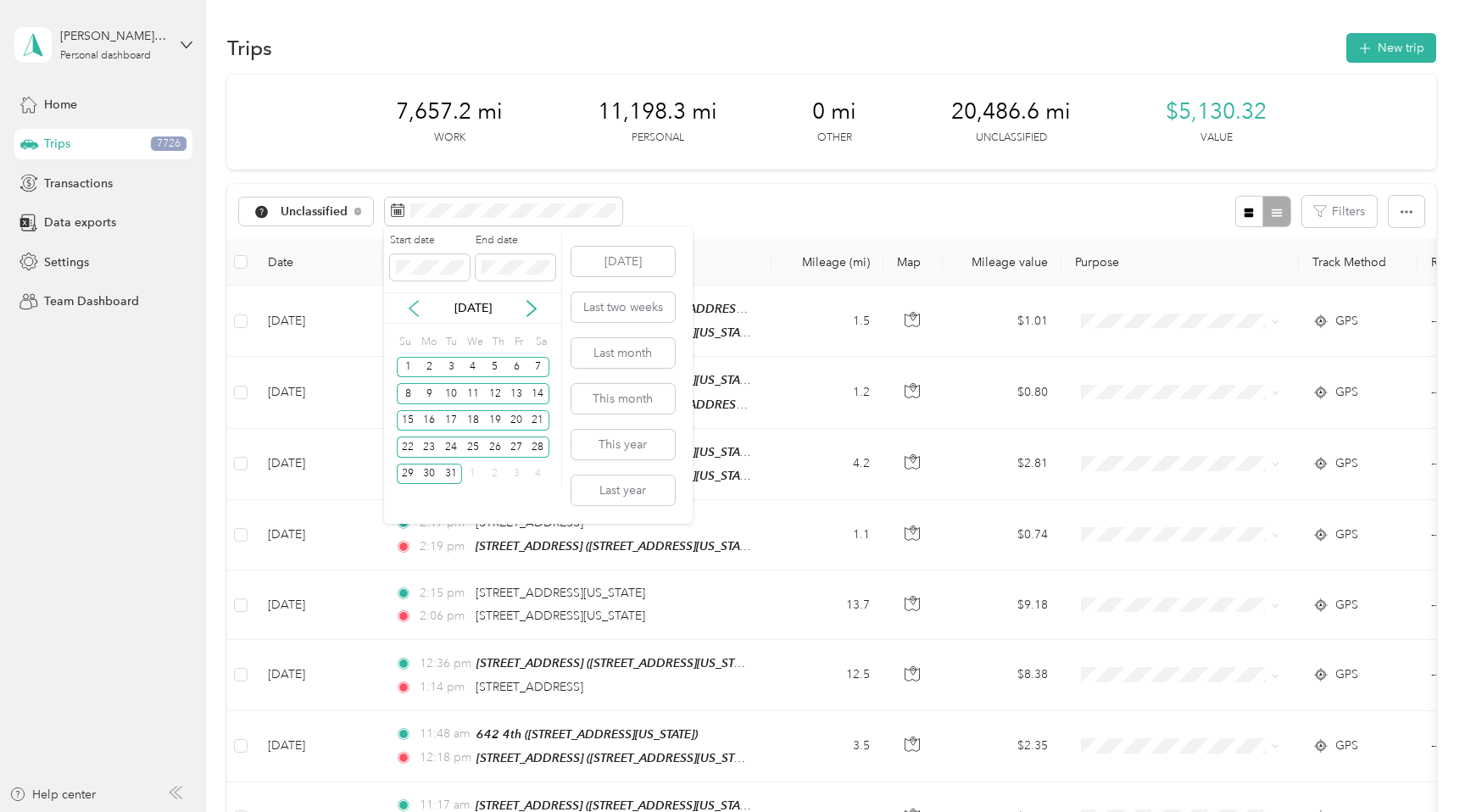
click at [416, 311] on icon at bounding box center [414, 309] width 17 height 17
click at [537, 469] on div "31" at bounding box center [539, 474] width 22 height 21
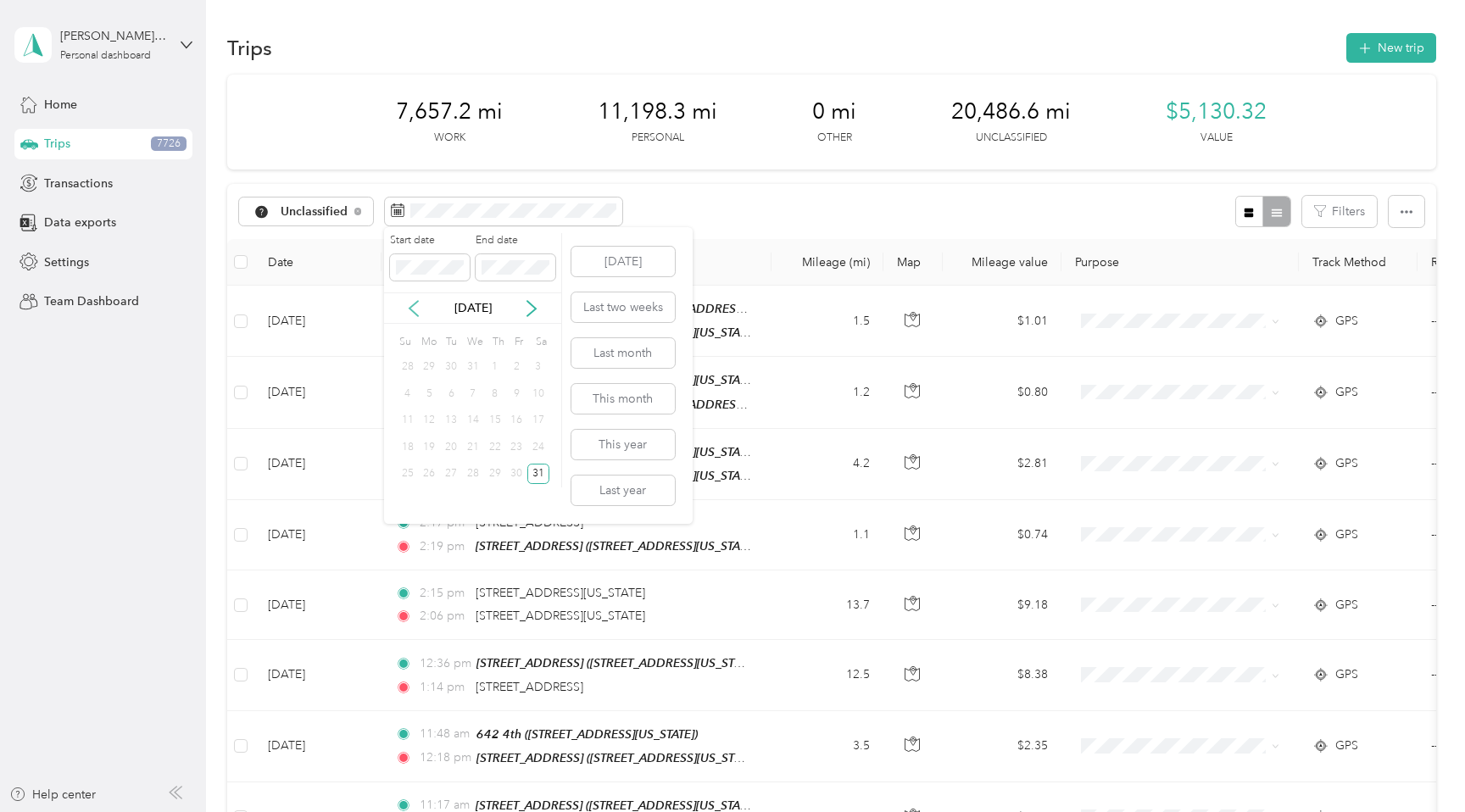
click at [408, 309] on icon at bounding box center [414, 309] width 17 height 17
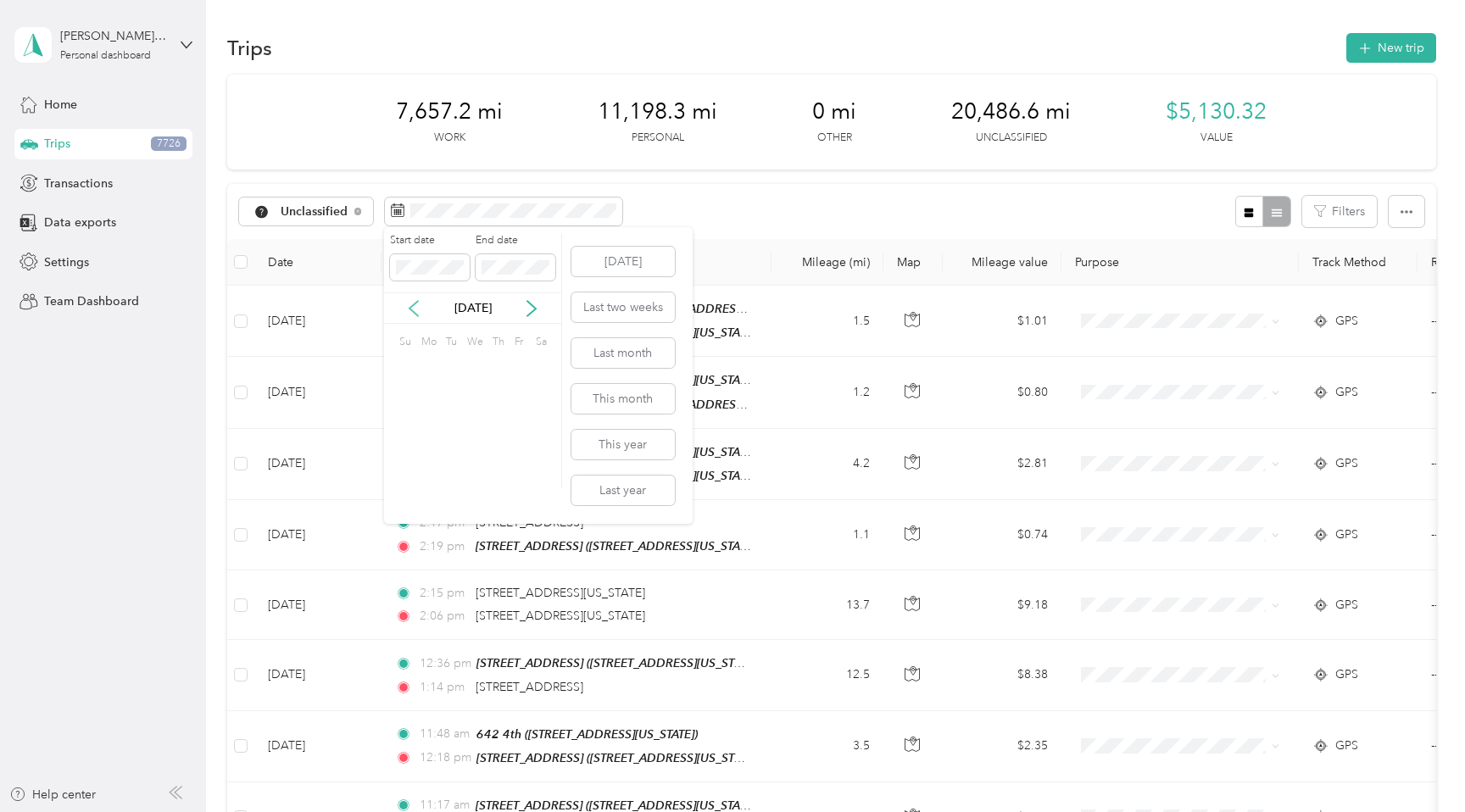
click at [408, 309] on icon at bounding box center [414, 309] width 17 height 17
click at [423, 362] on div "1" at bounding box center [430, 367] width 22 height 21
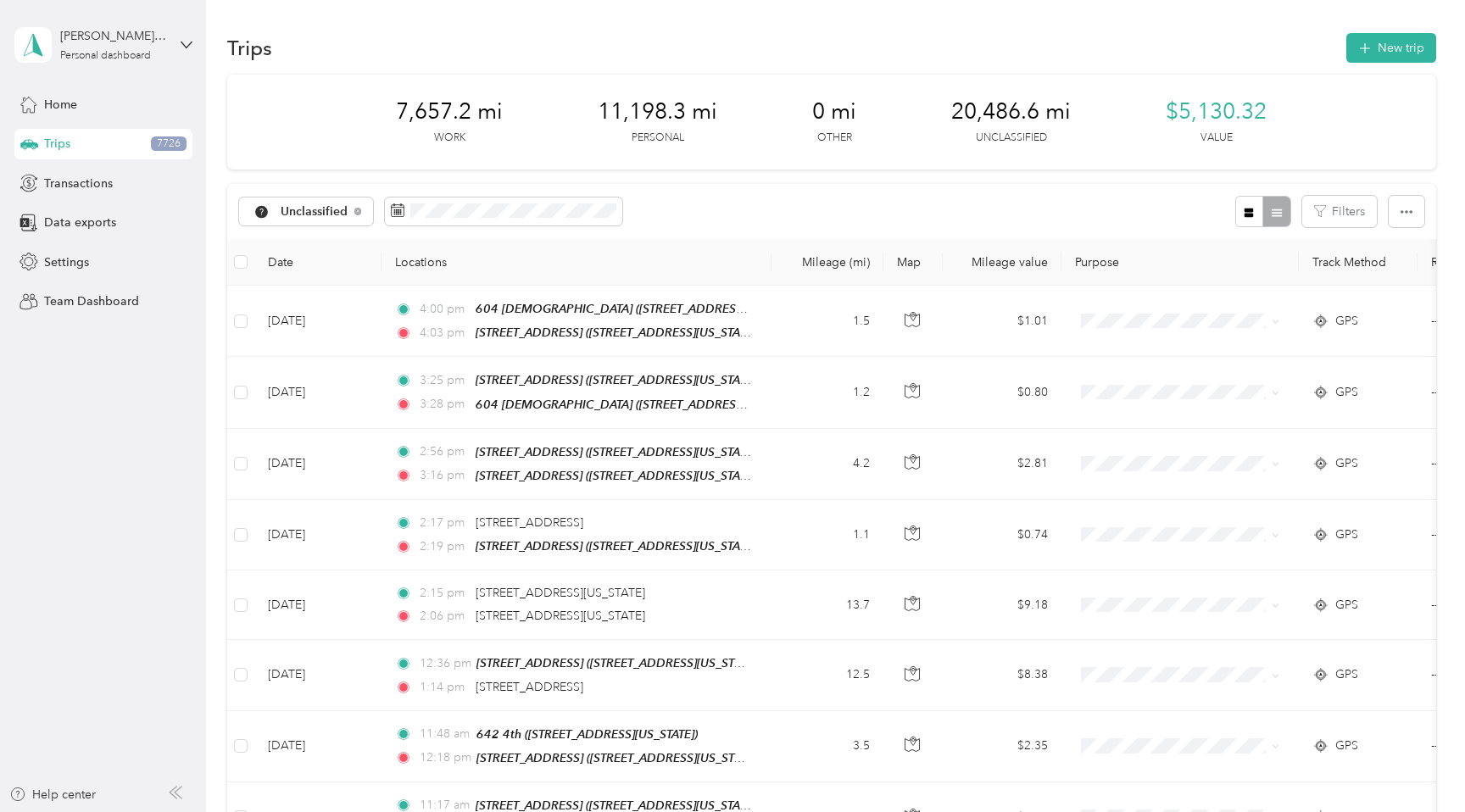
click at [684, 200] on div "Unclassified Filters" at bounding box center [832, 211] width 1209 height 55
